Goal: Task Accomplishment & Management: Manage account settings

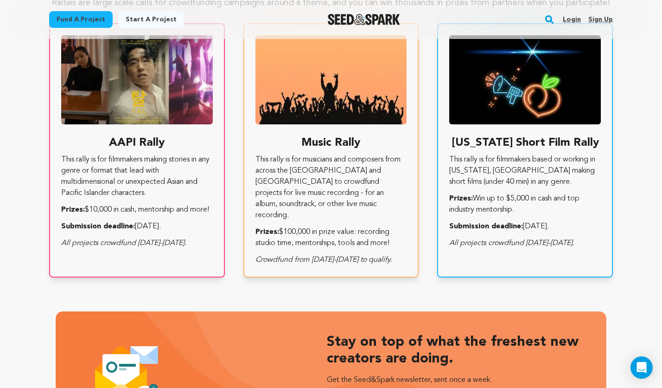
click at [571, 22] on link "Login" at bounding box center [572, 19] width 18 height 15
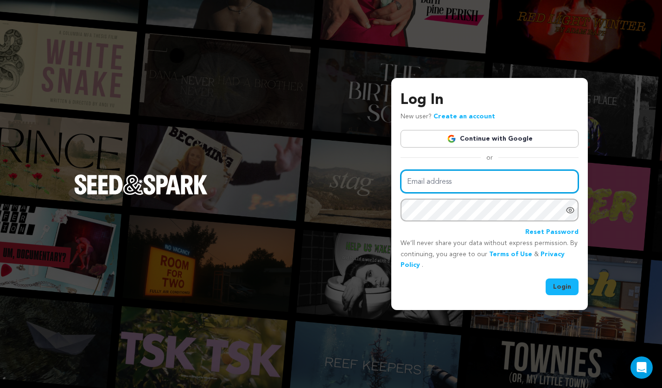
type input "create@heliosfc.com"
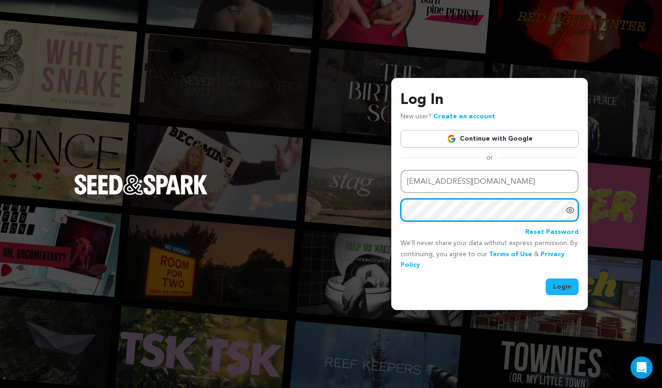
click at [563, 286] on button "Login" at bounding box center [562, 286] width 33 height 17
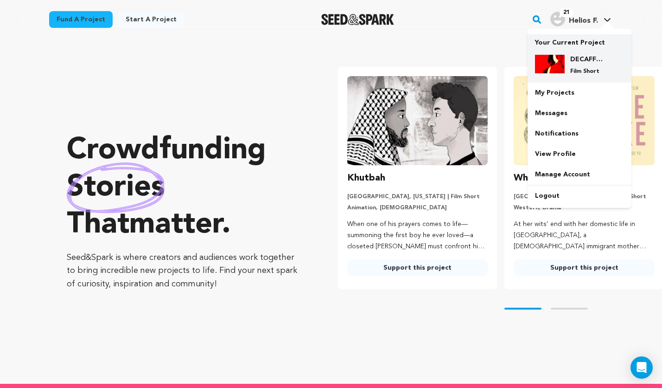
click at [554, 56] on img at bounding box center [550, 64] width 30 height 19
